Goal: Task Accomplishment & Management: Use online tool/utility

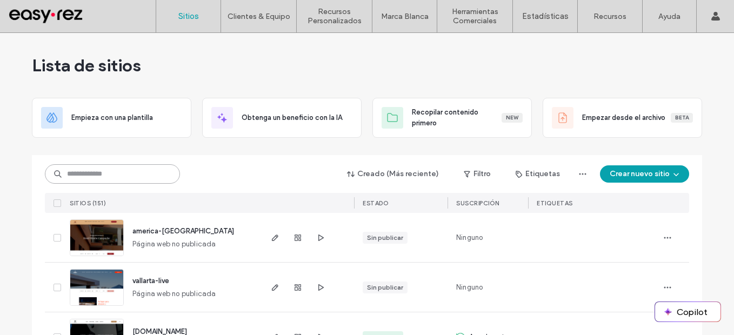
click at [156, 181] on input at bounding box center [112, 173] width 135 height 19
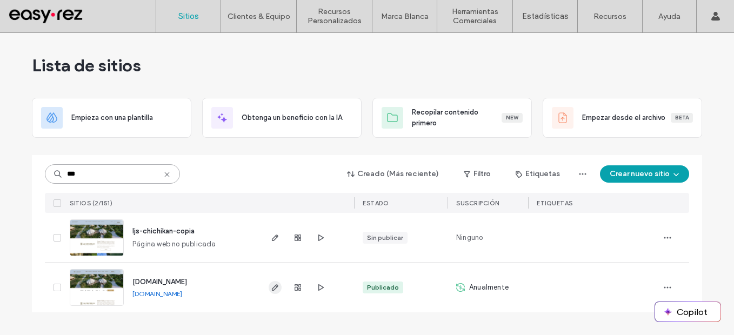
type input "***"
click at [277, 291] on icon "button" at bounding box center [275, 287] width 9 height 9
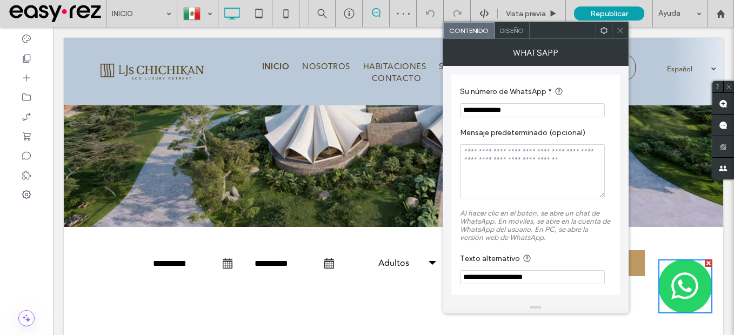
scroll to position [216, 0]
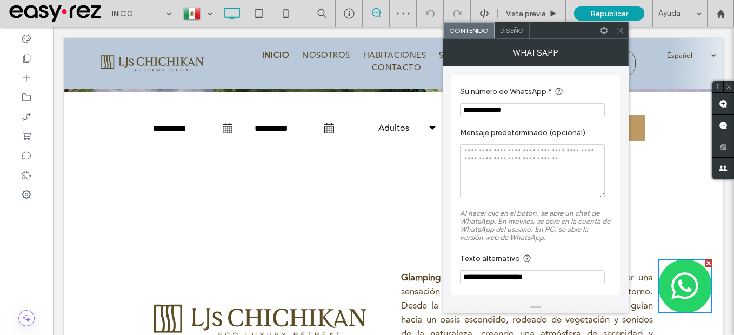
click at [517, 33] on span "Diseño" at bounding box center [512, 30] width 24 height 8
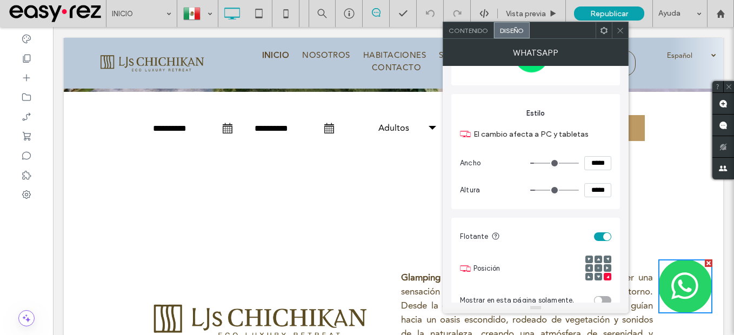
scroll to position [0, 0]
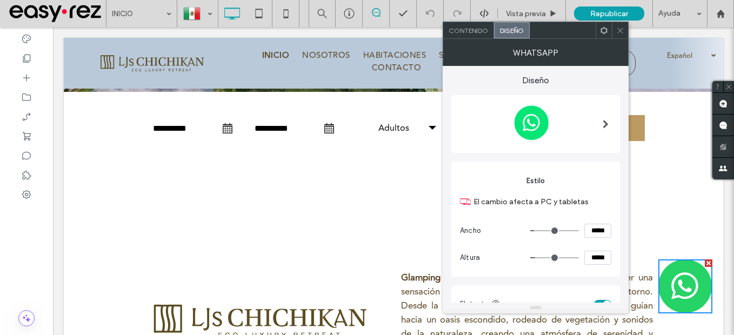
click at [476, 36] on div "Contenido" at bounding box center [468, 30] width 51 height 16
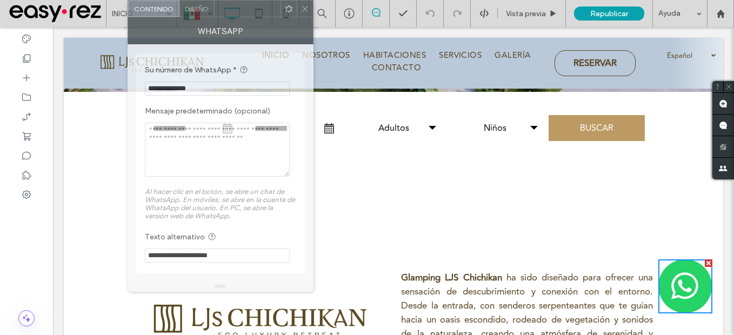
drag, startPoint x: 552, startPoint y: 37, endPoint x: 236, endPoint y: -12, distance: 319.3
click at [236, 0] on html ".wqwq-1{fill:#231f20;} .cls-1q, .cls-2q { fill-rule: evenodd; } .cls-2q { fill:…" at bounding box center [367, 167] width 734 height 335
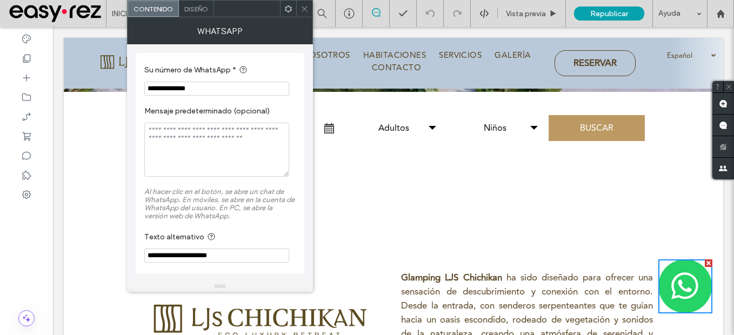
click at [197, 10] on span "Diseño" at bounding box center [196, 9] width 24 height 8
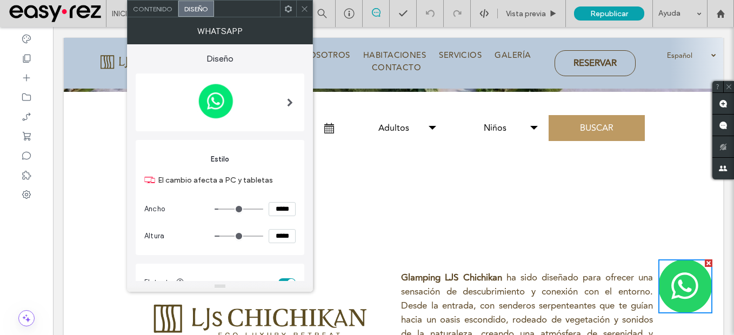
click at [287, 101] on span at bounding box center [290, 102] width 6 height 9
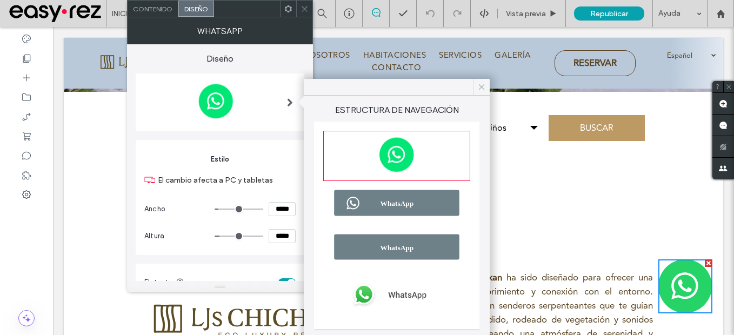
drag, startPoint x: 482, startPoint y: 86, endPoint x: 389, endPoint y: 60, distance: 97.2
click at [482, 86] on use at bounding box center [481, 86] width 5 height 5
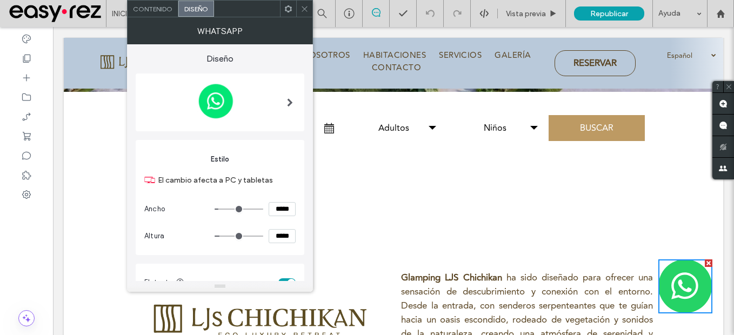
click at [155, 10] on span "Contenido" at bounding box center [152, 9] width 39 height 8
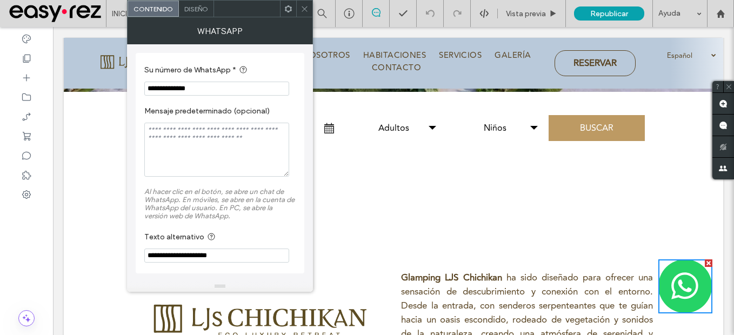
click at [197, 9] on span "Diseño" at bounding box center [196, 9] width 24 height 8
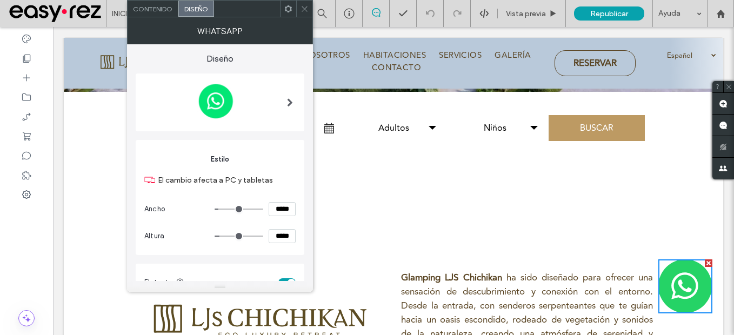
click at [291, 102] on span at bounding box center [290, 102] width 6 height 9
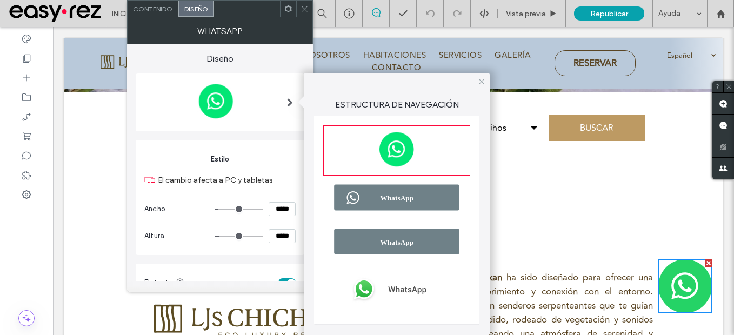
click at [480, 81] on icon at bounding box center [482, 82] width 10 height 10
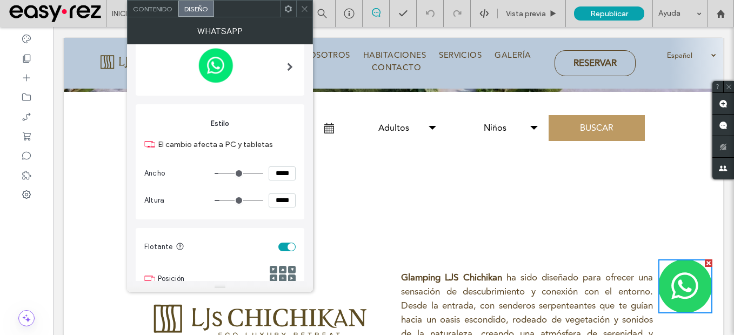
scroll to position [155, 0]
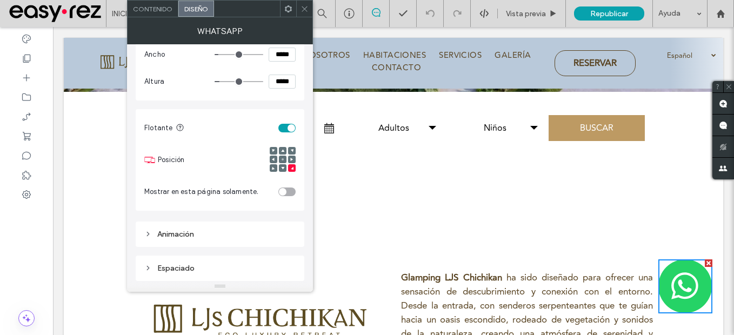
click at [185, 229] on div "Animación" at bounding box center [219, 234] width 151 height 15
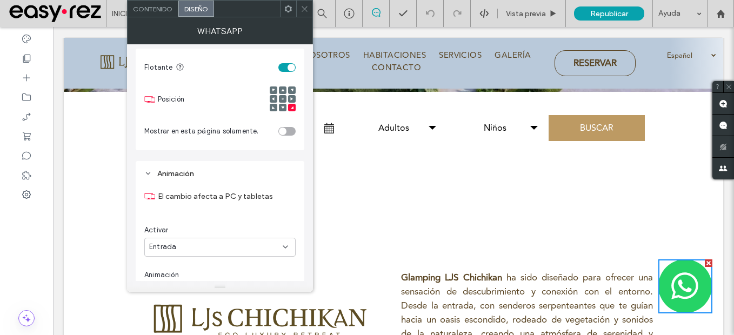
scroll to position [284, 0]
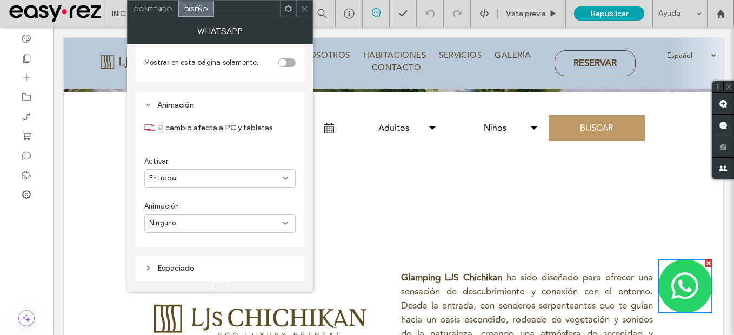
click at [203, 273] on div "Espaciado" at bounding box center [219, 268] width 151 height 15
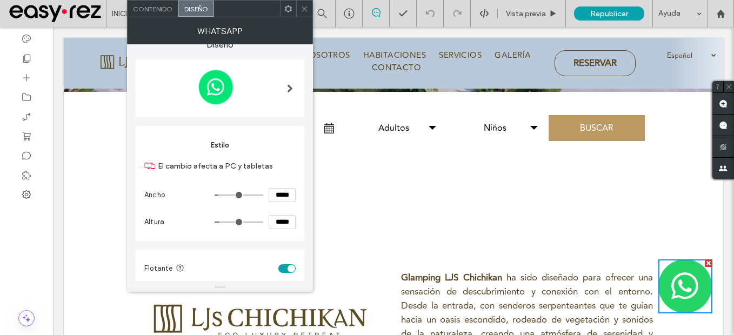
scroll to position [0, 0]
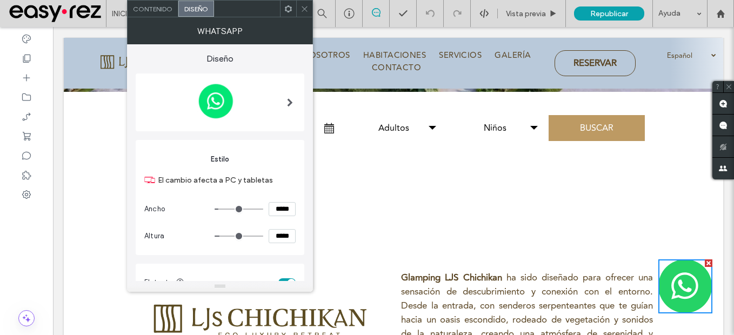
click at [304, 10] on use at bounding box center [304, 8] width 5 height 5
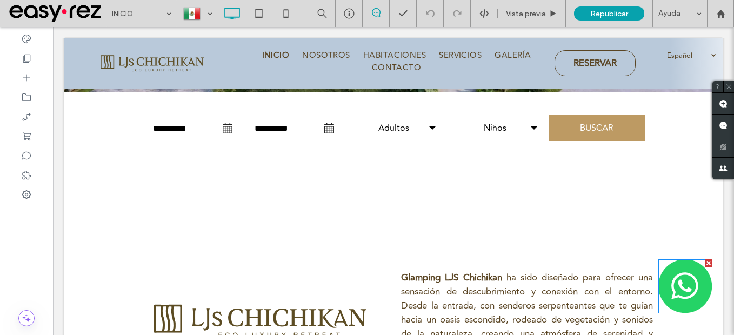
click at [683, 292] on img at bounding box center [685, 286] width 54 height 54
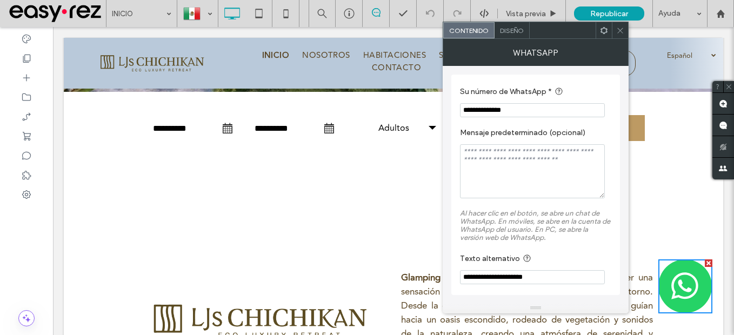
click at [516, 32] on span "Diseño" at bounding box center [512, 30] width 24 height 8
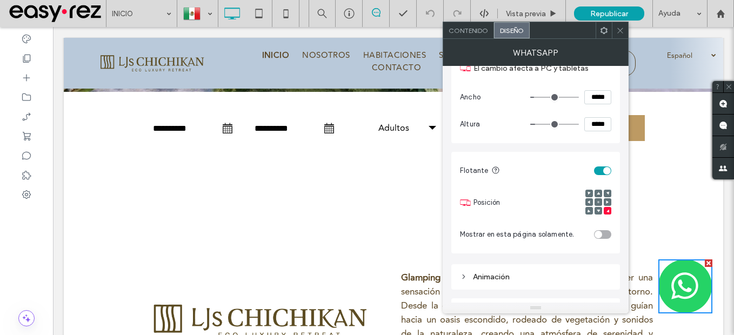
scroll to position [155, 0]
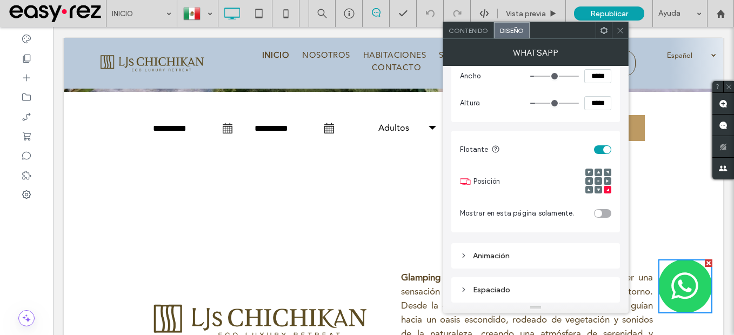
click at [503, 249] on div "Animación" at bounding box center [535, 256] width 151 height 15
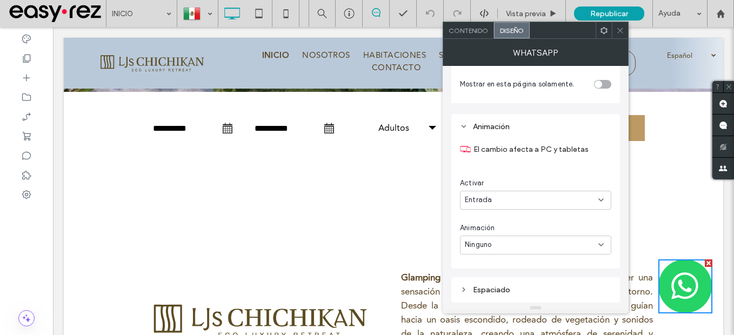
click at [529, 287] on div "Espaciado" at bounding box center [535, 289] width 151 height 9
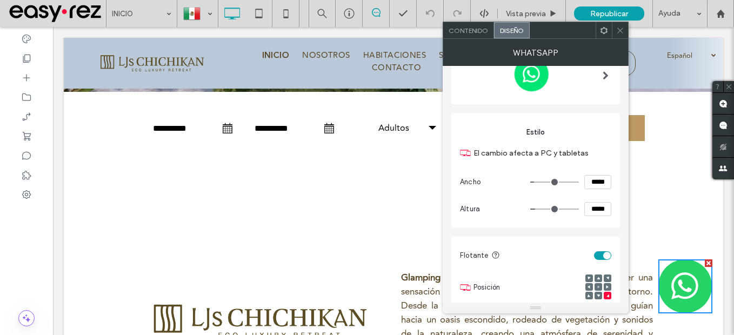
scroll to position [0, 0]
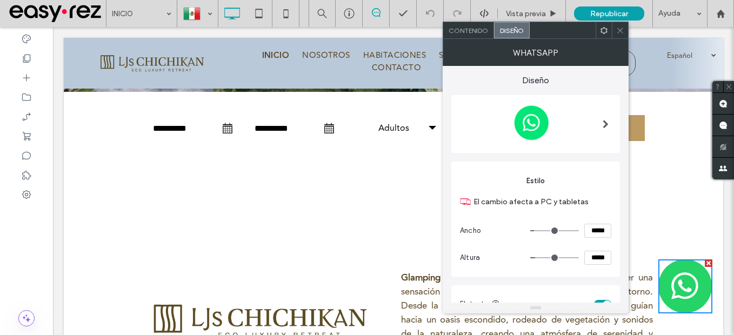
click at [473, 32] on span "Contenido" at bounding box center [468, 30] width 39 height 8
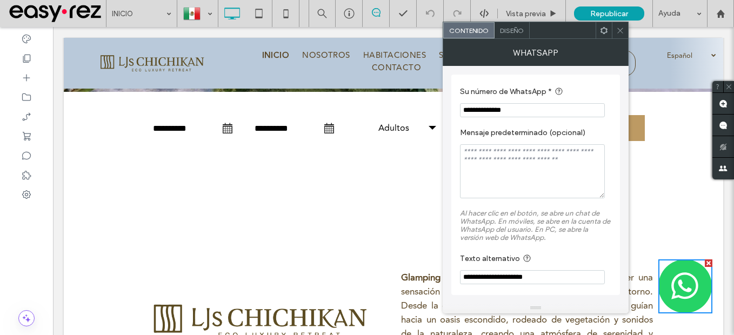
click at [522, 34] on span "Diseño" at bounding box center [512, 30] width 24 height 8
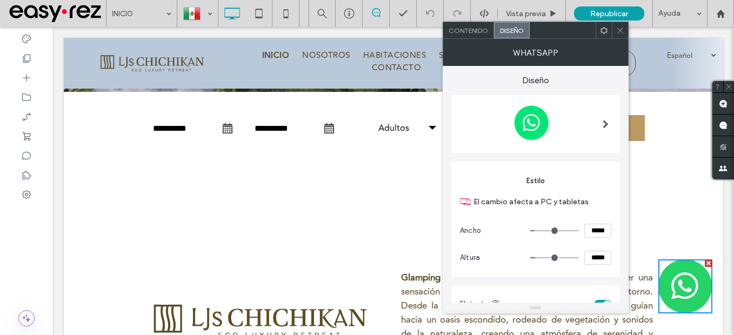
click at [591, 127] on img at bounding box center [531, 123] width 143 height 45
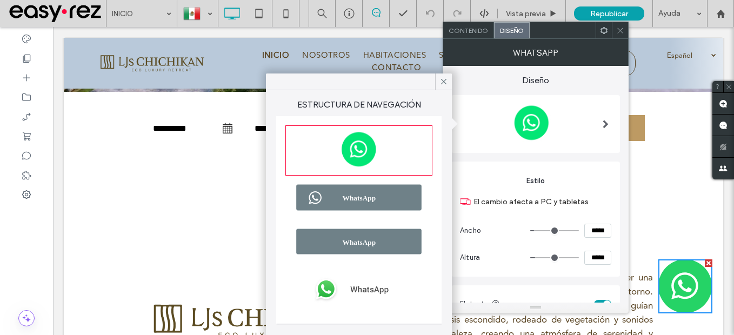
click at [392, 204] on img at bounding box center [359, 197] width 144 height 37
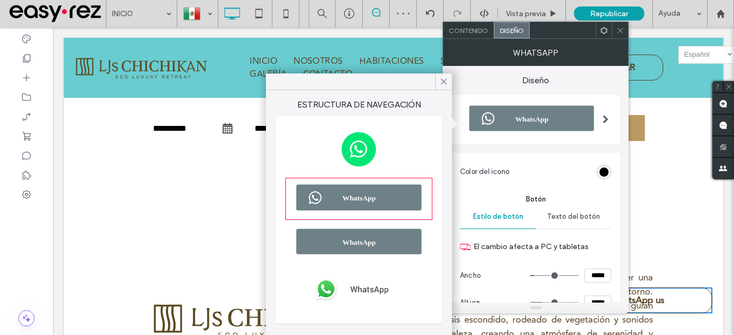
click at [558, 211] on div "Texto del botón" at bounding box center [574, 217] width 76 height 24
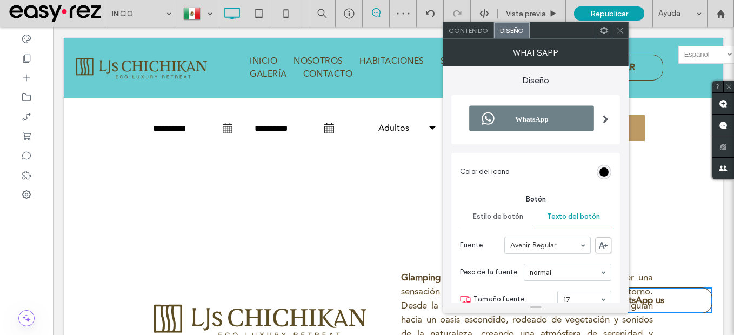
click at [512, 219] on span "Estilo de botón" at bounding box center [498, 216] width 50 height 9
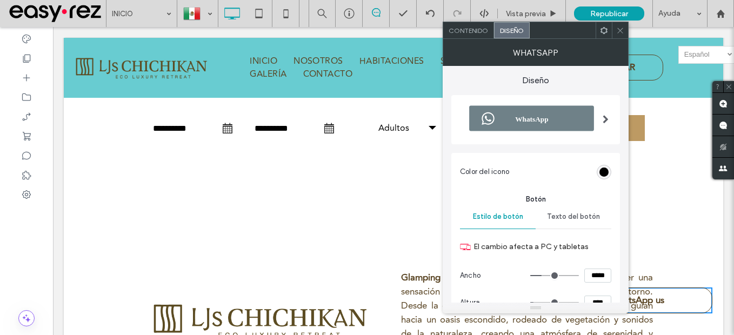
click at [598, 173] on div "rgb(0, 0, 0)" at bounding box center [604, 172] width 15 height 15
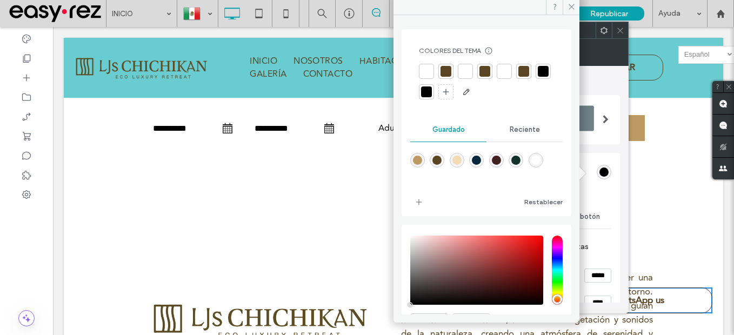
click at [420, 161] on div "rgba(189,154,99,1)" at bounding box center [417, 160] width 9 height 9
type input "*******"
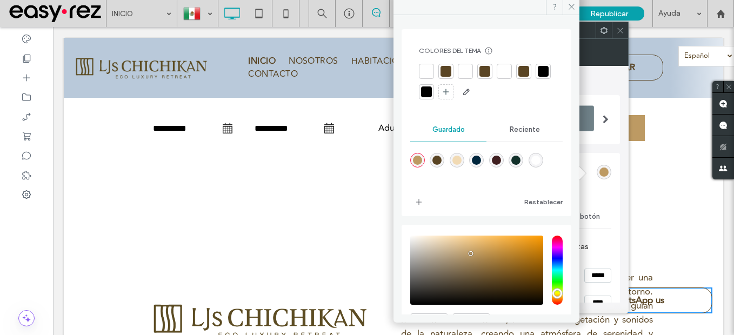
click at [599, 197] on span "Botón" at bounding box center [535, 199] width 151 height 11
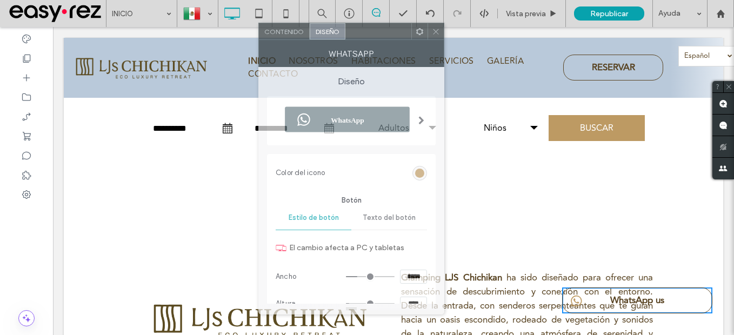
drag, startPoint x: 513, startPoint y: 35, endPoint x: 372, endPoint y: 32, distance: 140.5
click at [372, 32] on div at bounding box center [378, 31] width 66 height 16
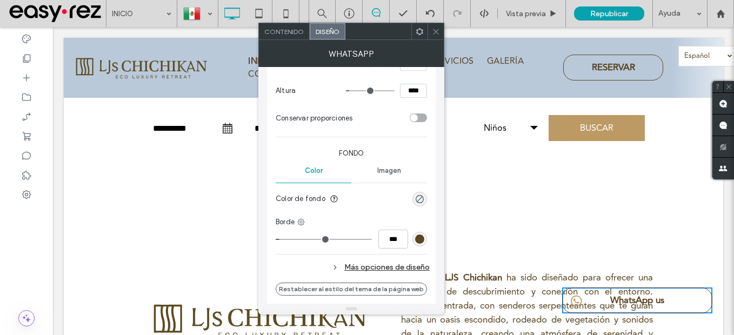
scroll to position [216, 0]
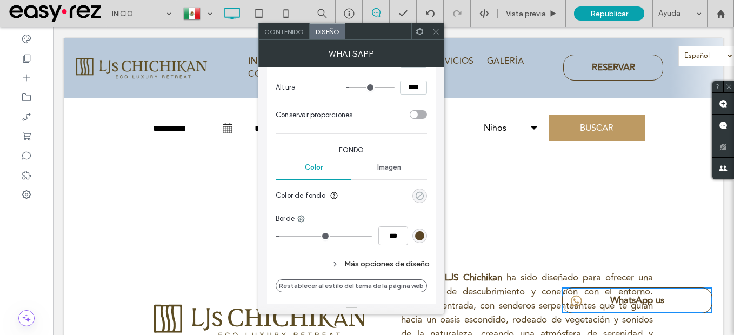
click at [420, 198] on div "rgba(0, 0, 0, 0)" at bounding box center [419, 195] width 9 height 9
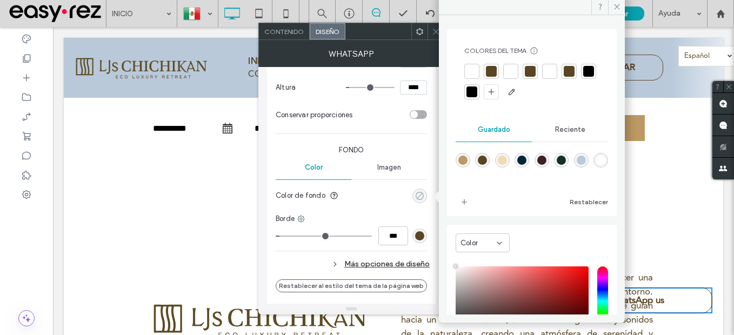
type input "**"
click at [458, 162] on div "rgba(189,154,99,1)" at bounding box center [463, 160] width 15 height 15
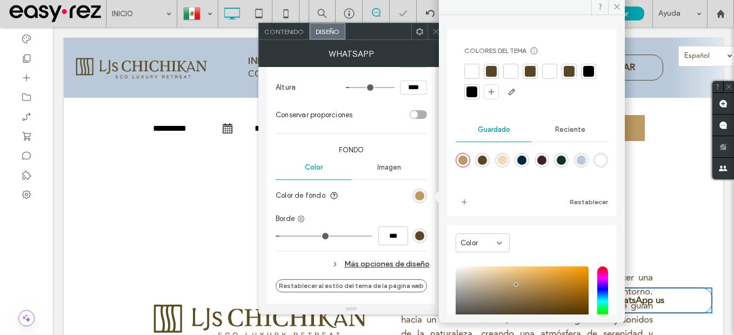
type input "*******"
type input "***"
type input "****"
click at [382, 210] on div "El cambio afecta a PC y tabletas Ancho ***** Altura **** Conservar proporciones…" at bounding box center [351, 145] width 151 height 258
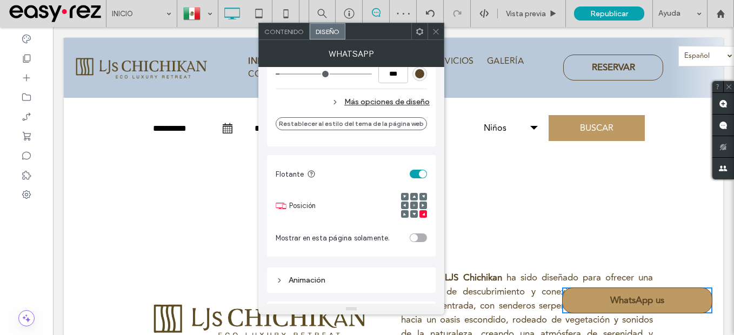
scroll to position [324, 0]
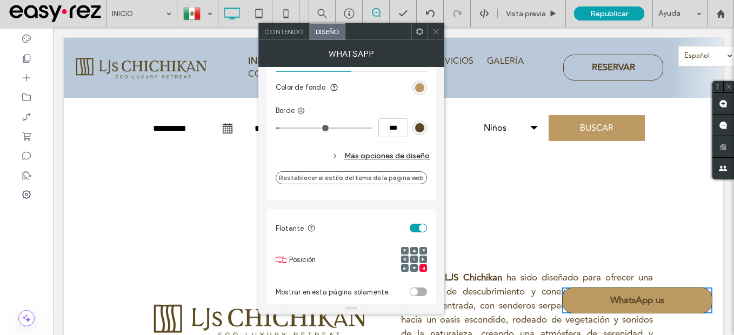
click at [343, 157] on div "Más opciones de diseño" at bounding box center [353, 156] width 154 height 15
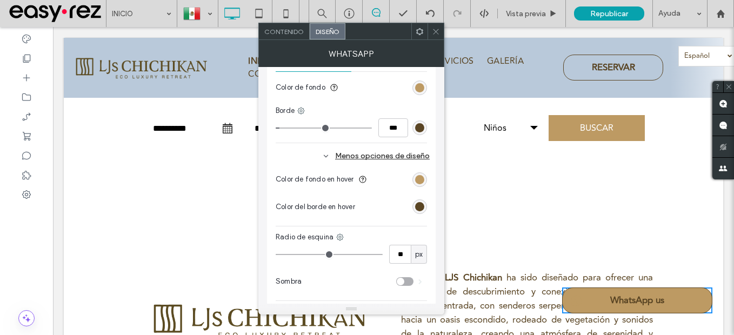
click at [343, 157] on div "Menos opciones de diseño" at bounding box center [353, 156] width 154 height 15
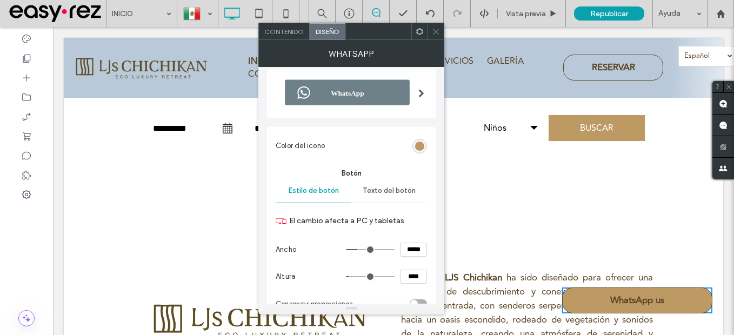
scroll to position [0, 0]
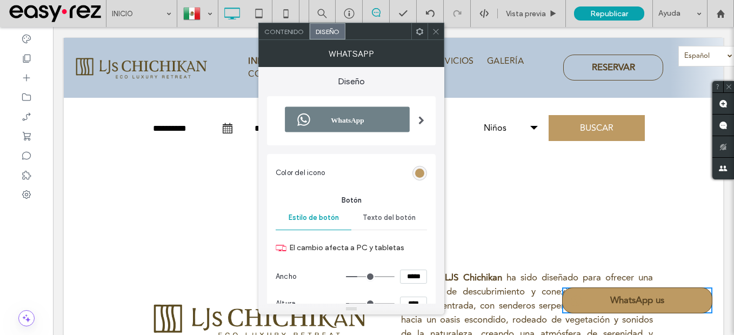
click at [416, 114] on div at bounding box center [421, 120] width 22 height 55
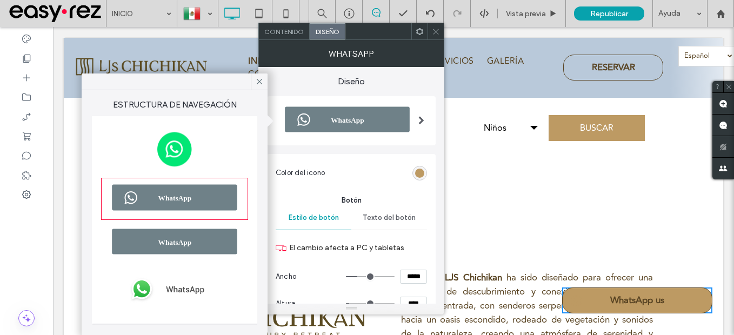
click at [192, 293] on img at bounding box center [175, 288] width 144 height 43
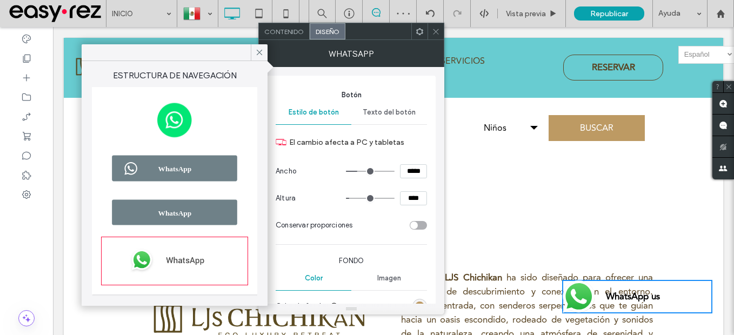
scroll to position [162, 0]
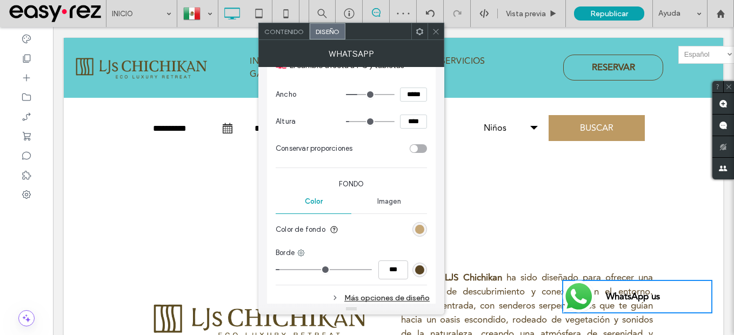
click at [418, 231] on div "rgb(189, 154, 99)" at bounding box center [419, 229] width 9 height 9
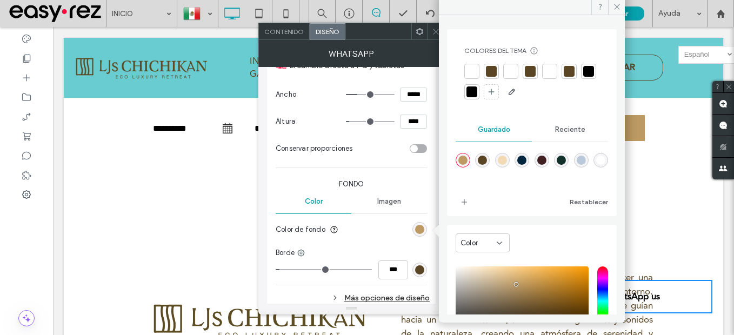
click at [466, 160] on div "rgba(189,154,99,1)" at bounding box center [462, 160] width 9 height 9
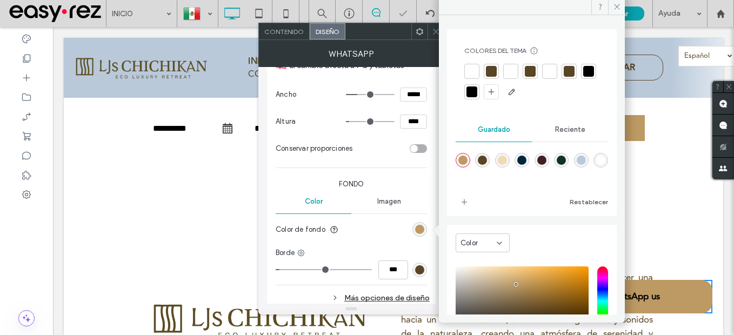
click at [486, 158] on div "rgba(90,69,36,1)" at bounding box center [482, 160] width 9 height 9
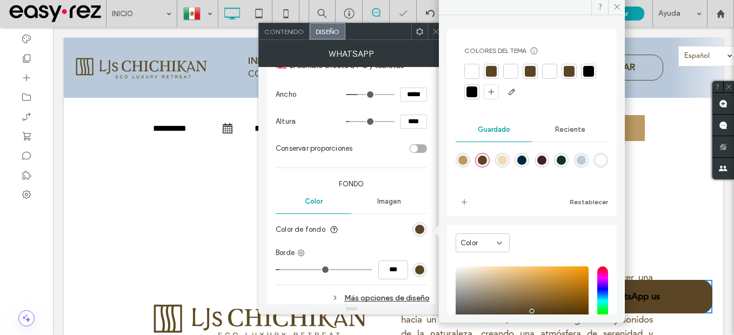
click at [466, 159] on div "rgba(189,154,99,1)" at bounding box center [462, 160] width 9 height 9
type input "*******"
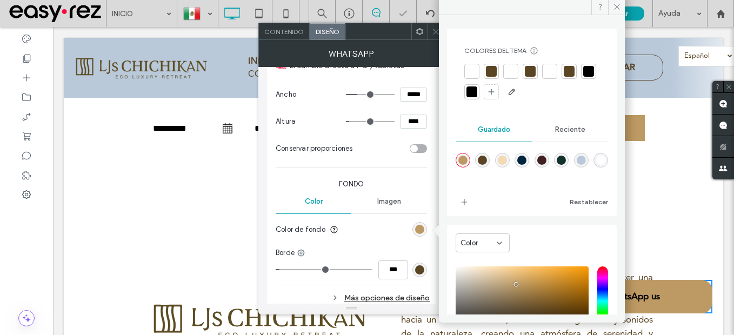
click at [398, 236] on section "Color de fondo" at bounding box center [351, 229] width 151 height 27
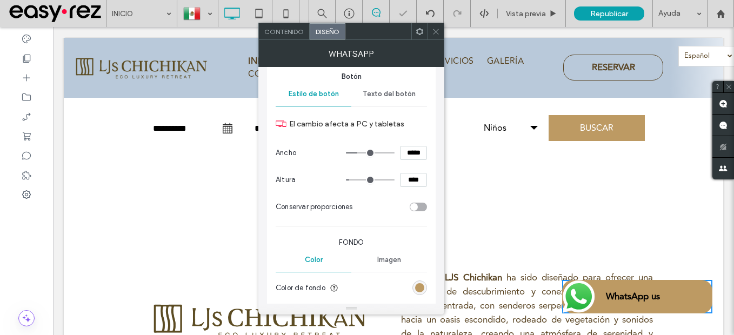
scroll to position [0, 0]
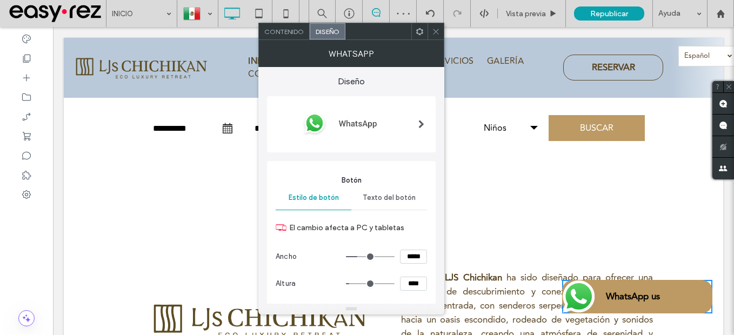
click at [411, 113] on div at bounding box center [421, 124] width 22 height 62
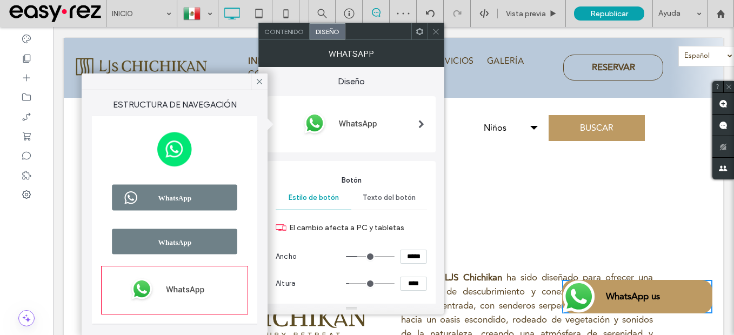
click at [211, 242] on img at bounding box center [175, 242] width 144 height 37
type input "**"
type input "****"
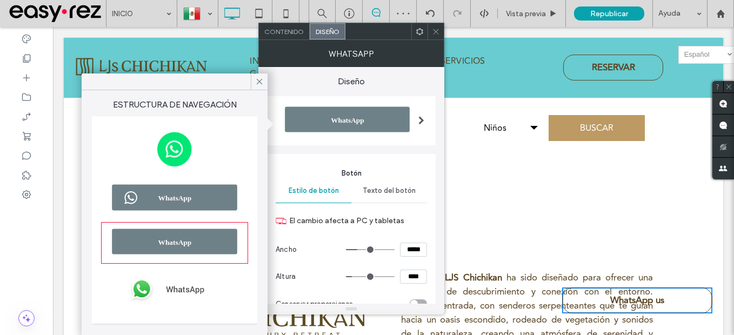
click at [419, 117] on span at bounding box center [421, 121] width 6 height 9
click at [200, 196] on img at bounding box center [175, 197] width 144 height 37
type input "**"
type input "****"
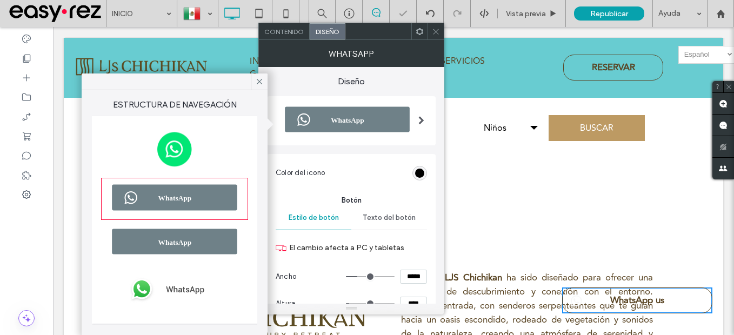
click at [184, 152] on img at bounding box center [175, 149] width 144 height 45
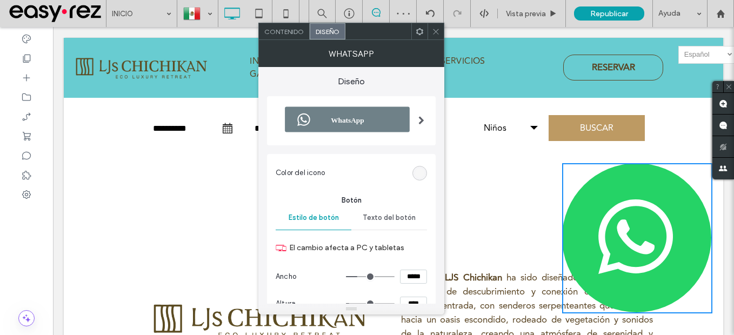
click at [298, 33] on span "Contenido" at bounding box center [283, 32] width 39 height 8
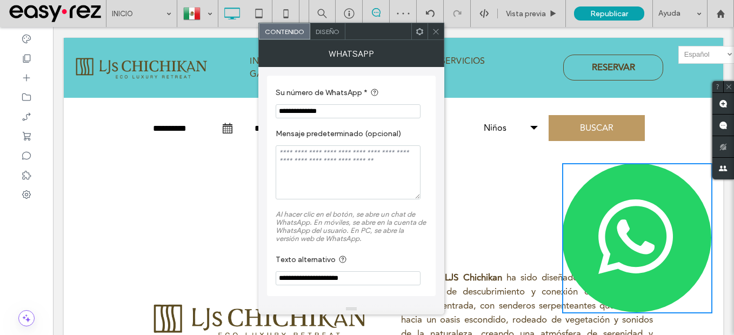
click at [330, 36] on div "Diseño" at bounding box center [327, 31] width 35 height 16
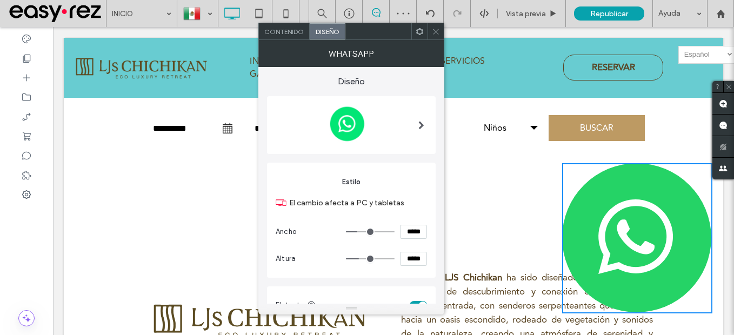
scroll to position [54, 0]
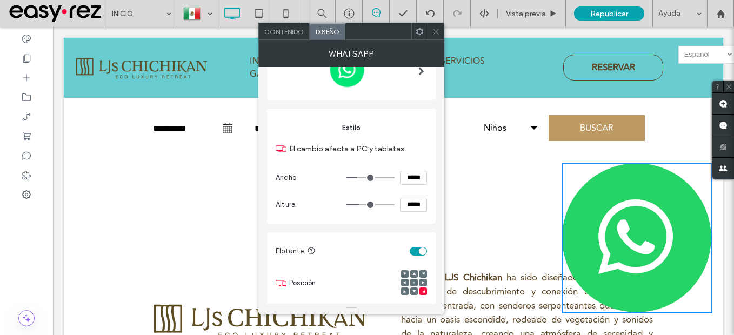
click at [424, 175] on input "*****" at bounding box center [413, 178] width 27 height 14
type input "*****"
type input "***"
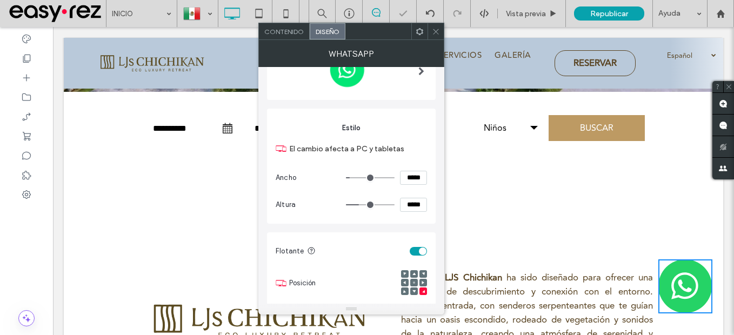
click at [434, 32] on icon at bounding box center [436, 32] width 8 height 8
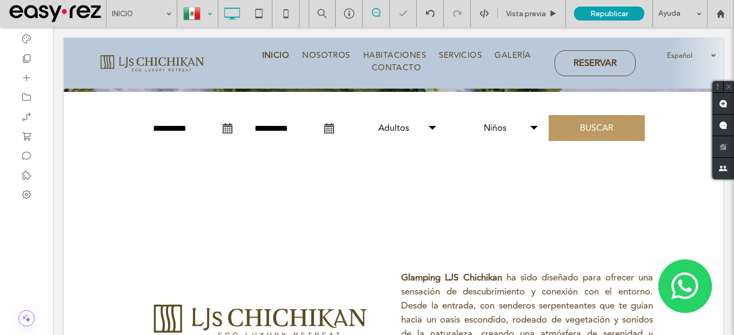
click at [186, 16] on div at bounding box center [197, 14] width 39 height 26
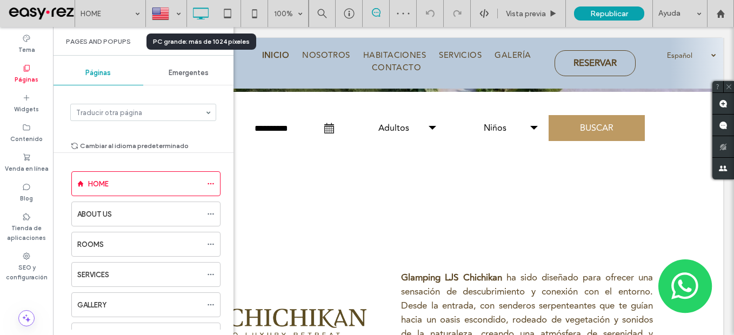
click at [200, 24] on icon at bounding box center [201, 14] width 22 height 22
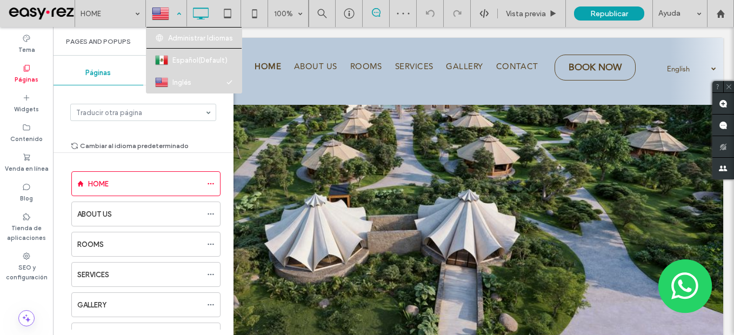
click at [169, 14] on div at bounding box center [165, 14] width 39 height 26
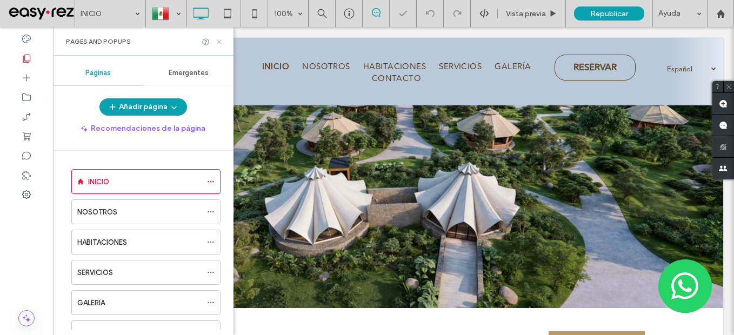
click at [216, 41] on icon at bounding box center [219, 42] width 8 height 8
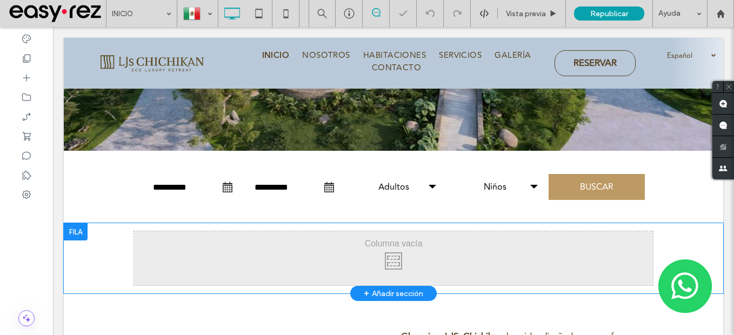
scroll to position [162, 0]
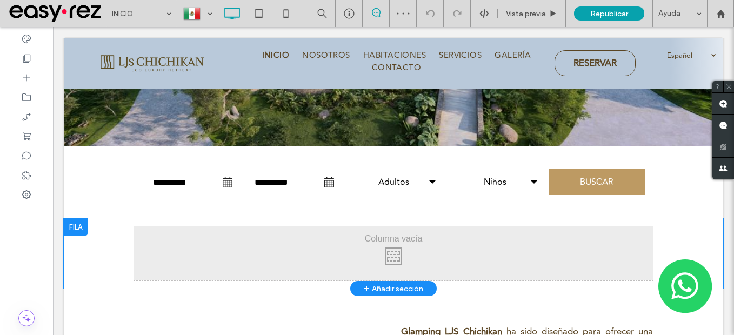
click at [76, 227] on div at bounding box center [76, 226] width 24 height 17
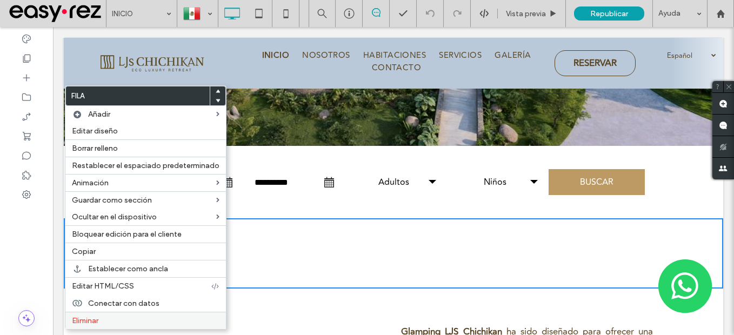
click at [125, 327] on div "Eliminar" at bounding box center [145, 320] width 160 height 17
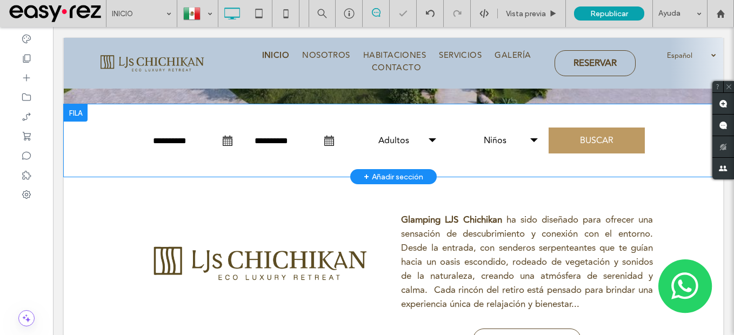
scroll to position [270, 0]
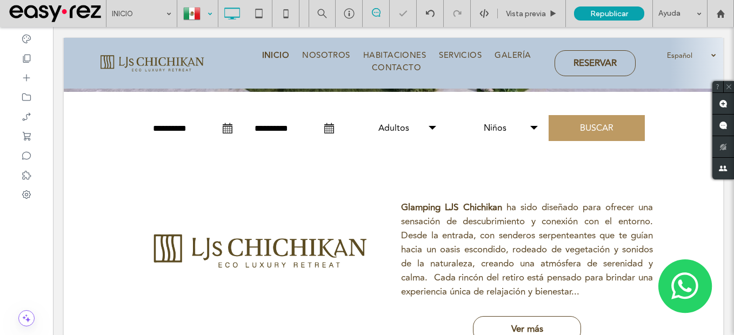
drag, startPoint x: 203, startPoint y: 13, endPoint x: 203, endPoint y: 25, distance: 12.4
click at [203, 12] on div at bounding box center [197, 14] width 39 height 26
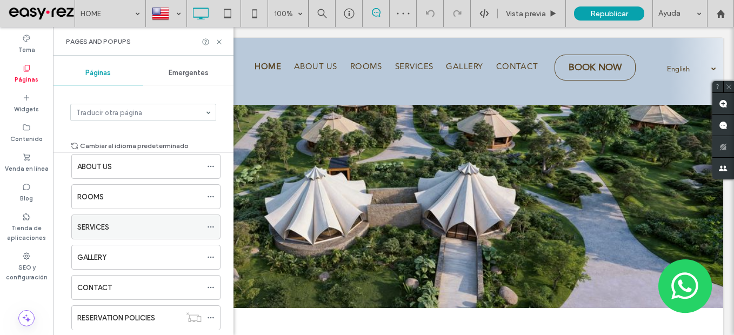
scroll to position [105, 0]
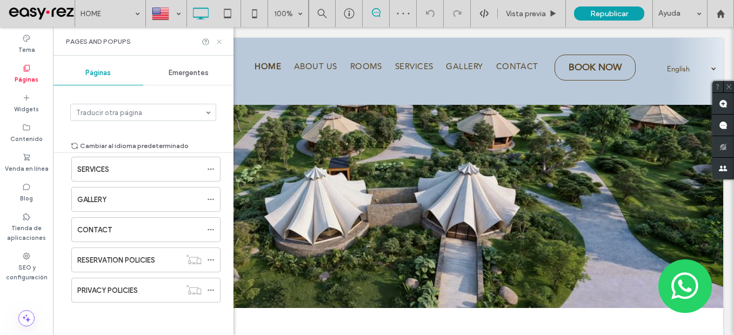
type input "**********"
drag, startPoint x: 217, startPoint y: 43, endPoint x: 299, endPoint y: 250, distance: 222.2
click at [217, 43] on use at bounding box center [219, 41] width 4 height 4
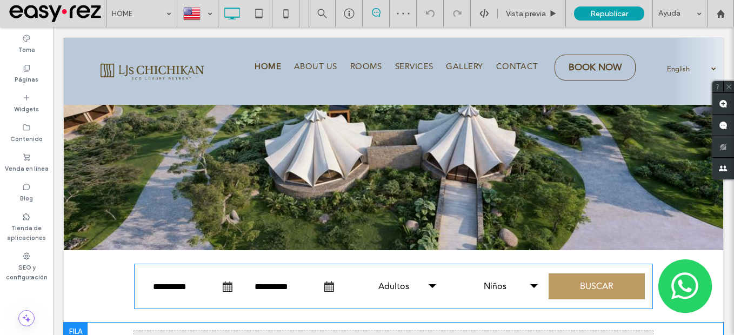
scroll to position [162, 0]
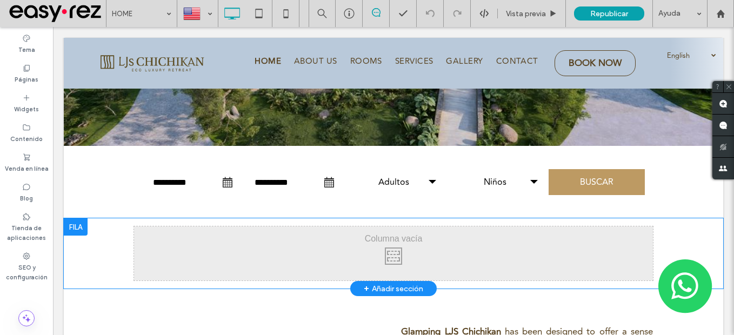
click at [69, 230] on div at bounding box center [76, 226] width 24 height 17
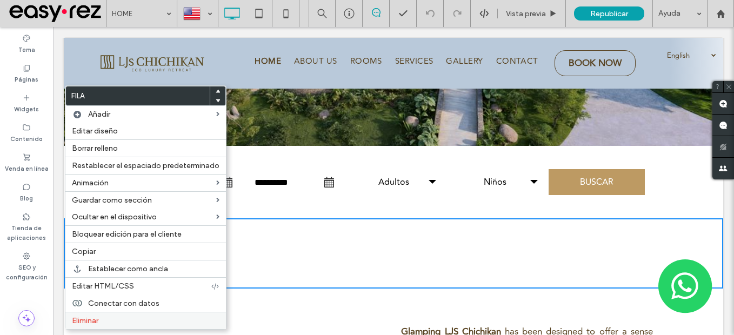
click at [108, 315] on div "Eliminar" at bounding box center [145, 320] width 160 height 17
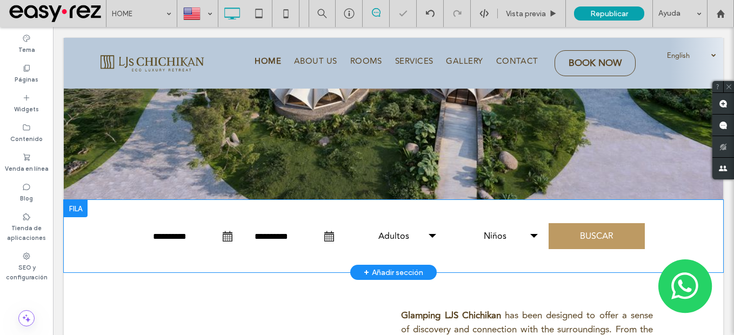
scroll to position [216, 0]
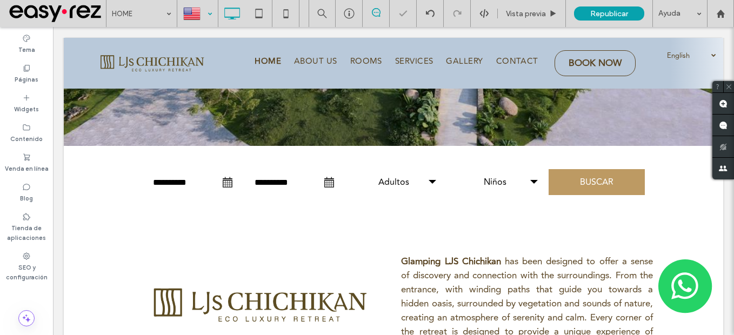
click at [195, 14] on div at bounding box center [197, 14] width 39 height 26
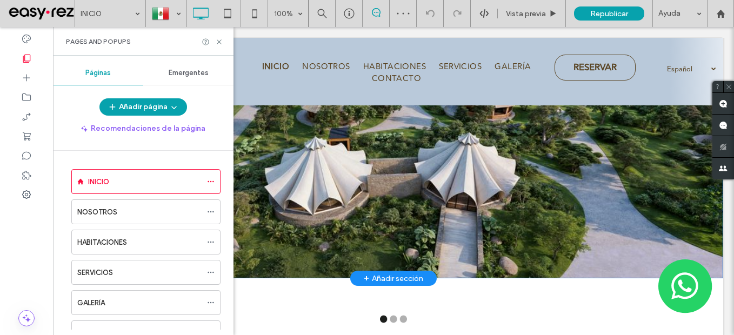
scroll to position [54, 0]
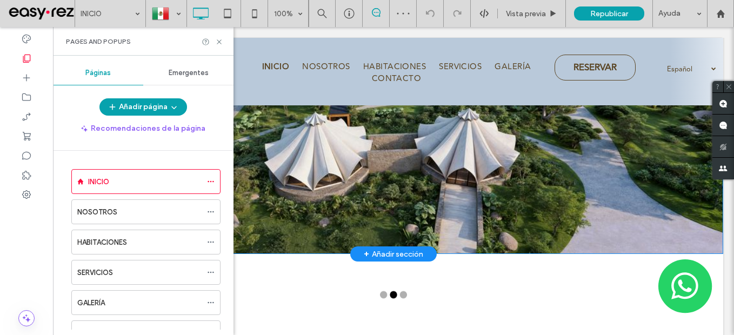
type input "**********"
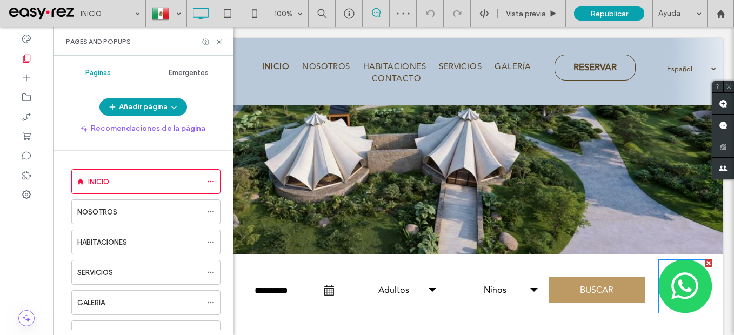
click at [672, 271] on img at bounding box center [685, 286] width 54 height 54
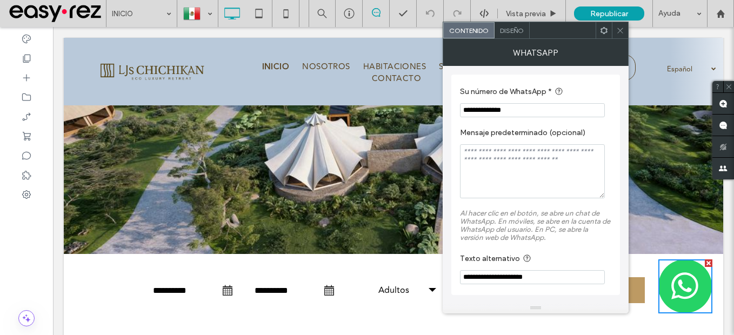
click at [598, 30] on div at bounding box center [603, 30] width 16 height 16
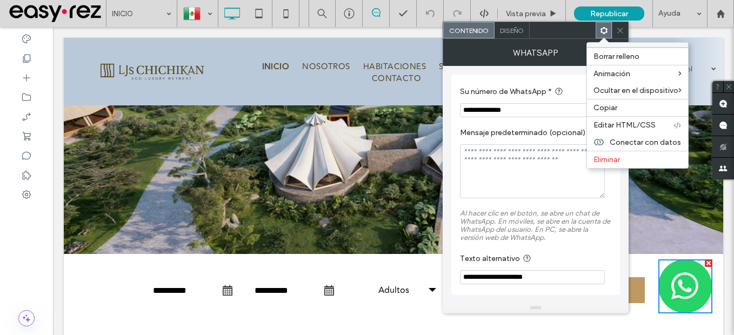
click at [599, 30] on div "Borrar relleno Animación Ocultar en el dispositivo Copiar Editar HTML/CSS Conec…" at bounding box center [603, 30] width 16 height 16
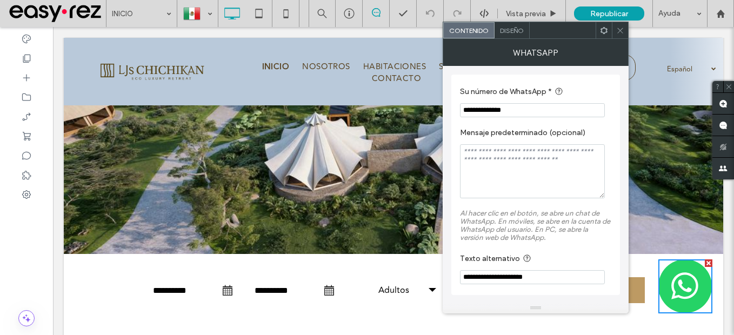
click at [602, 31] on icon at bounding box center [604, 30] width 8 height 8
click at [512, 33] on span "Diseño" at bounding box center [512, 30] width 24 height 8
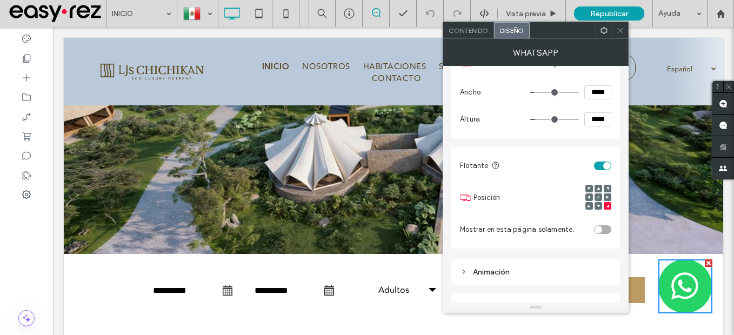
scroll to position [155, 0]
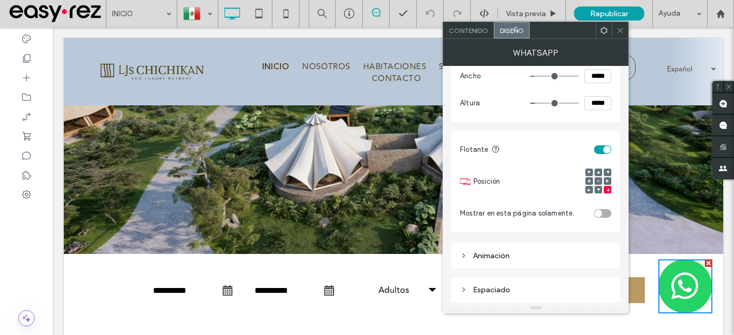
click at [511, 249] on div "Animación" at bounding box center [535, 256] width 151 height 15
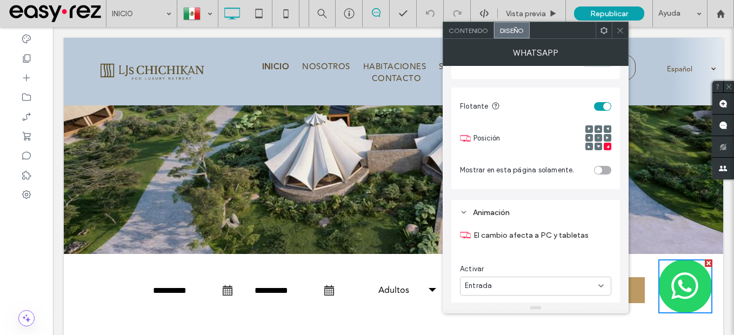
scroll to position [284, 0]
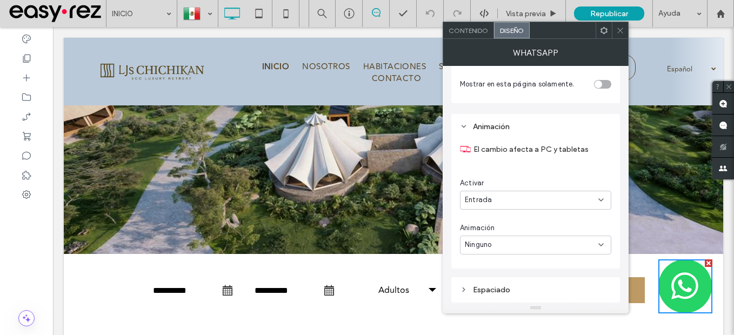
click at [510, 284] on div "Espaciado" at bounding box center [535, 290] width 151 height 15
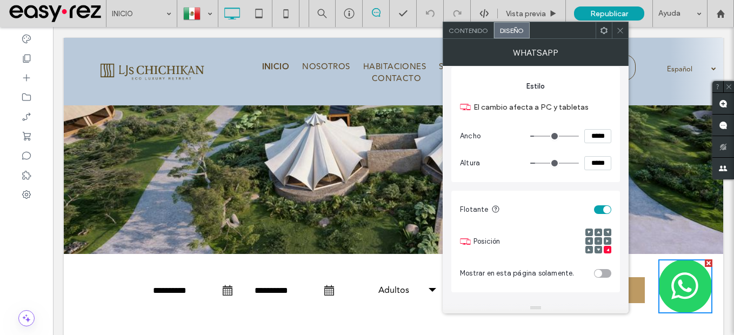
scroll to position [0, 0]
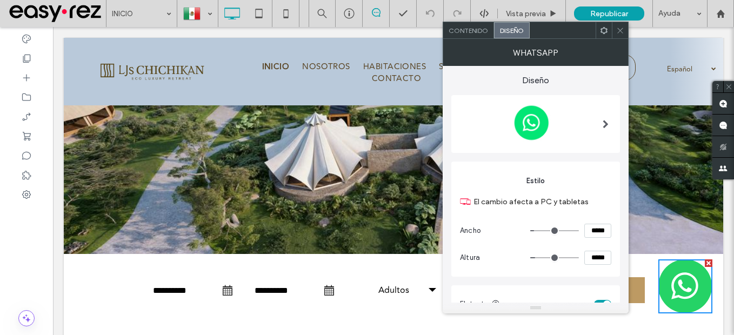
click at [595, 122] on div at bounding box center [605, 123] width 22 height 63
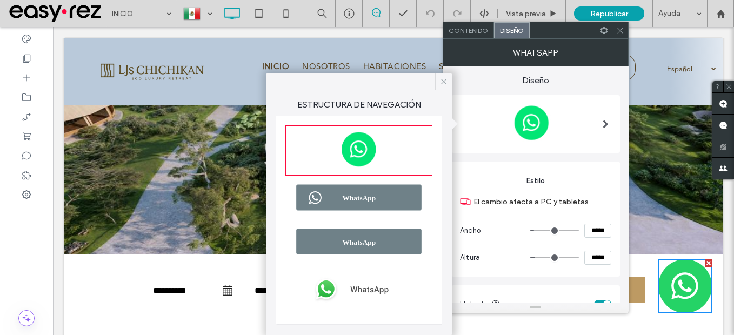
click at [442, 81] on icon at bounding box center [444, 82] width 10 height 10
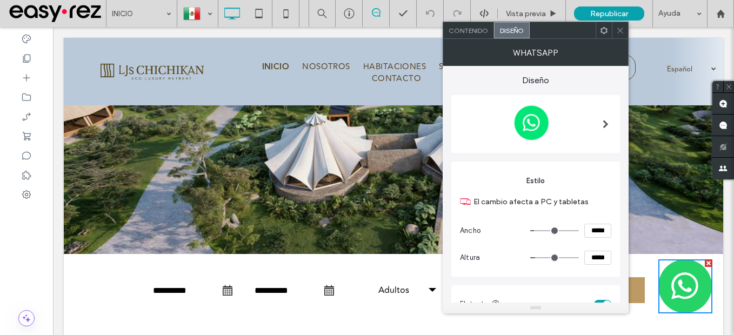
click at [479, 36] on div "Contenido" at bounding box center [468, 30] width 51 height 16
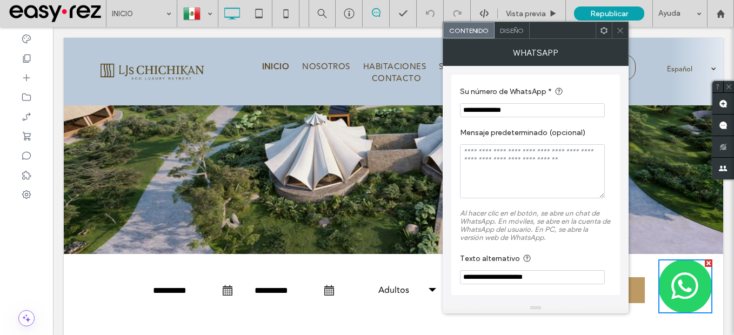
drag, startPoint x: 619, startPoint y: 32, endPoint x: 621, endPoint y: 48, distance: 16.4
click at [620, 31] on icon at bounding box center [620, 30] width 8 height 8
